Goal: Transaction & Acquisition: Subscribe to service/newsletter

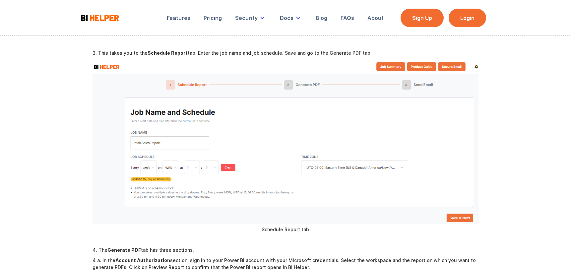
scroll to position [398, 0]
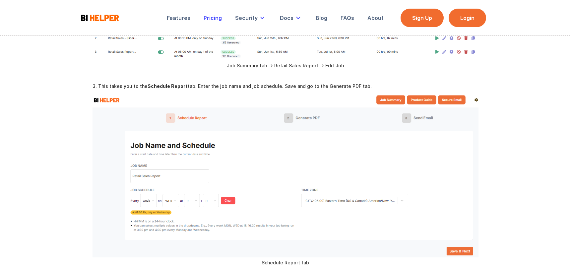
click at [213, 16] on div "Pricing" at bounding box center [213, 18] width 18 height 7
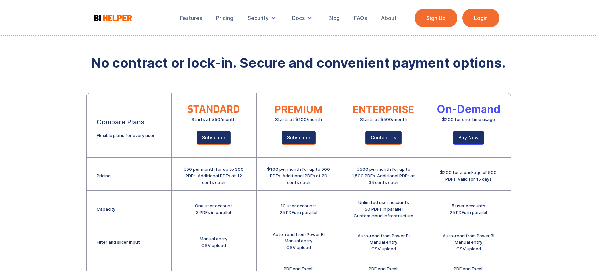
click at [444, 16] on link "Sign Up" at bounding box center [436, 18] width 42 height 19
